Goal: Navigation & Orientation: Go to known website

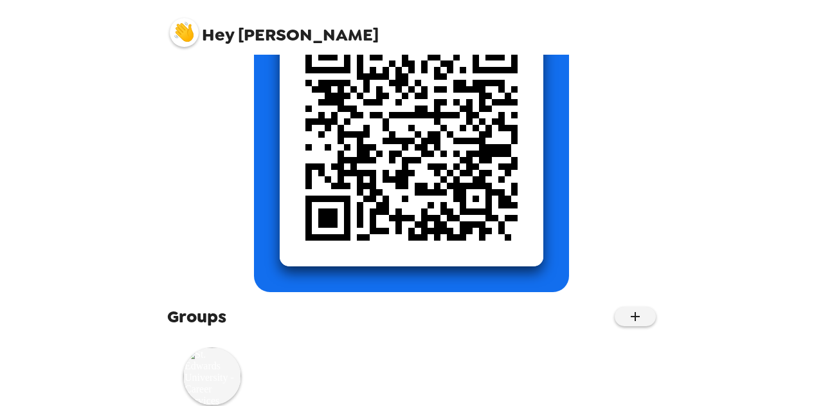
scroll to position [226, 0]
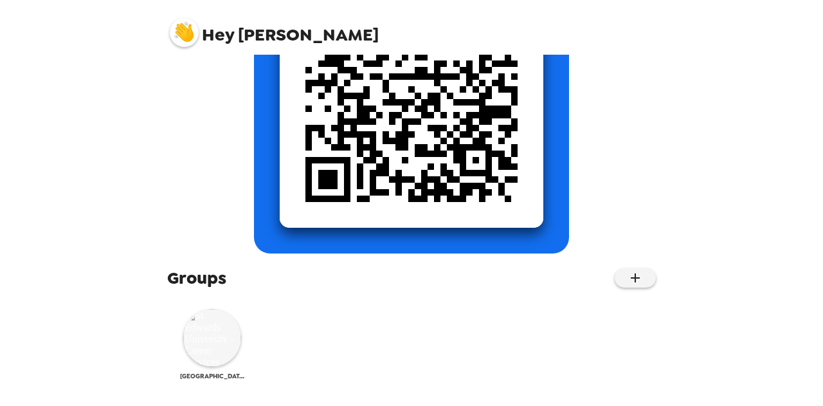
click at [213, 334] on img at bounding box center [212, 337] width 58 height 58
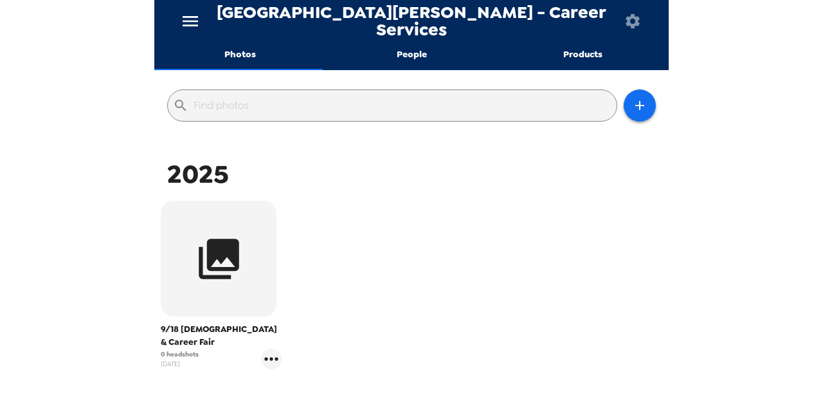
scroll to position [26, 0]
